Goal: Find specific page/section: Find specific page/section

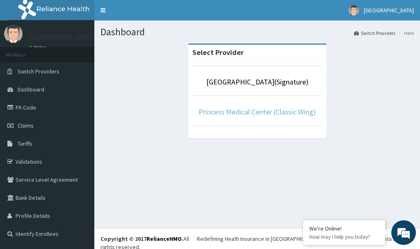
click at [257, 112] on link "Princess Medical Center (Classic Wing)" at bounding box center [256, 111] width 117 height 9
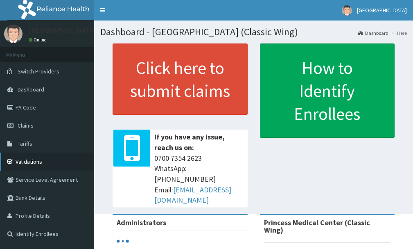
click at [31, 164] on link "Validations" at bounding box center [47, 161] width 94 height 18
